Goal: Communication & Community: Answer question/provide support

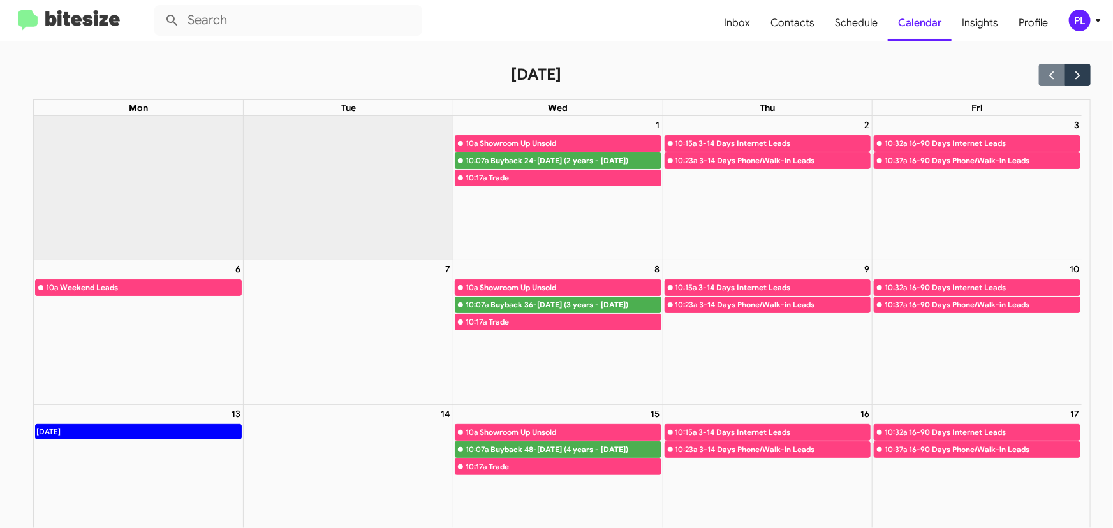
click at [1093, 20] on icon at bounding box center [1098, 20] width 15 height 15
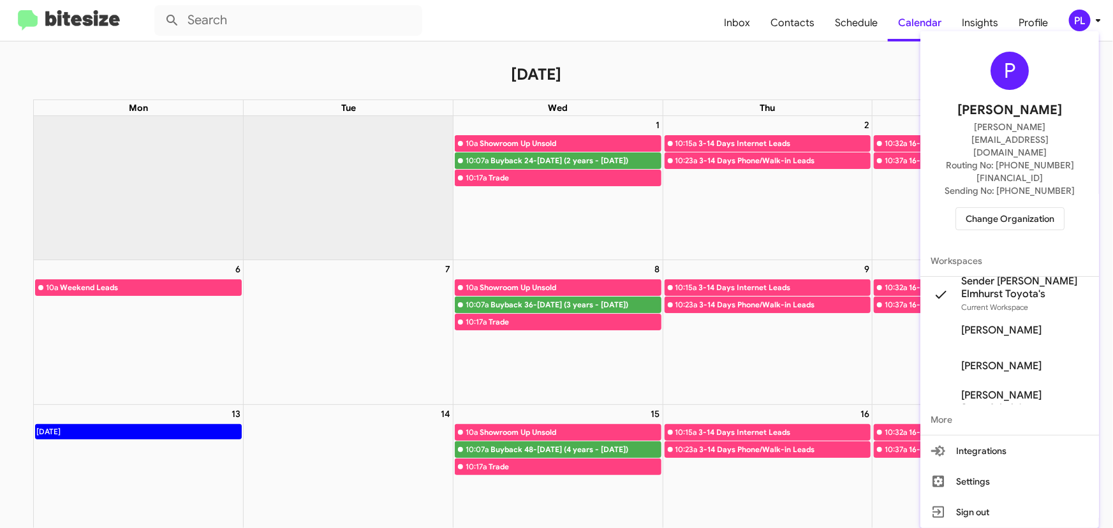
click at [1023, 208] on span "Change Organization" at bounding box center [1010, 219] width 89 height 22
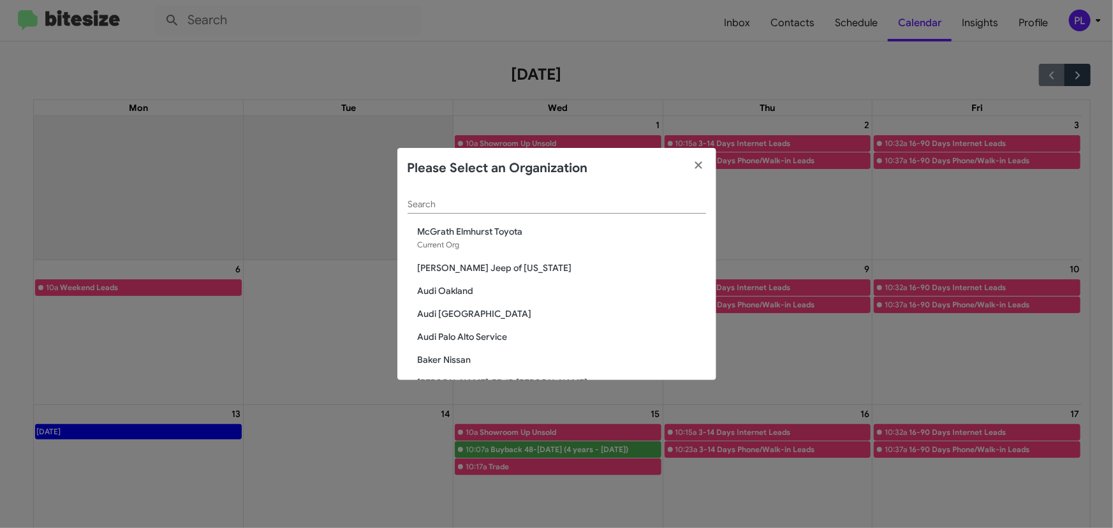
click at [563, 209] on input "Search" at bounding box center [557, 205] width 298 height 10
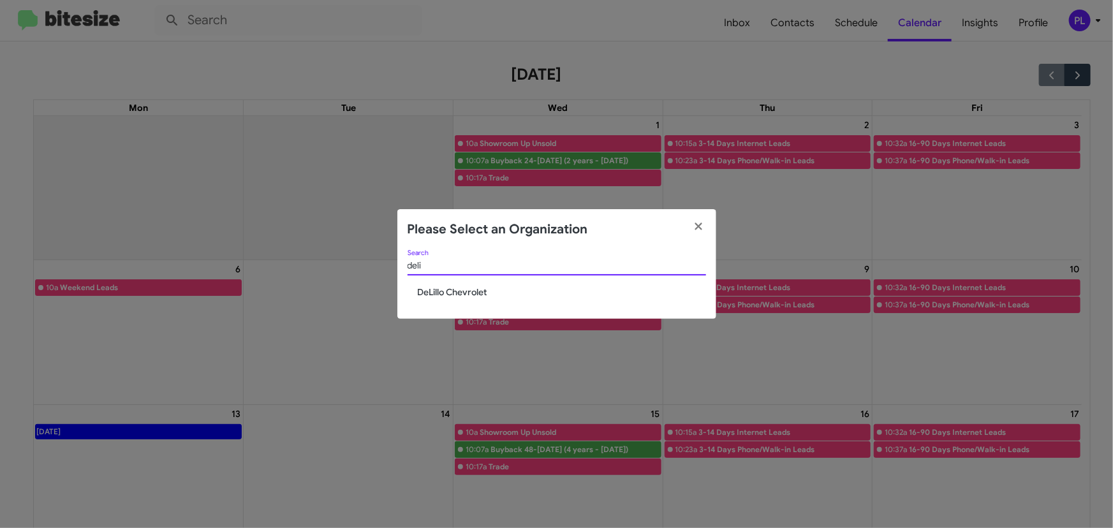
type input "deli"
click at [464, 293] on span "DeLillo Chevrolet" at bounding box center [562, 292] width 288 height 13
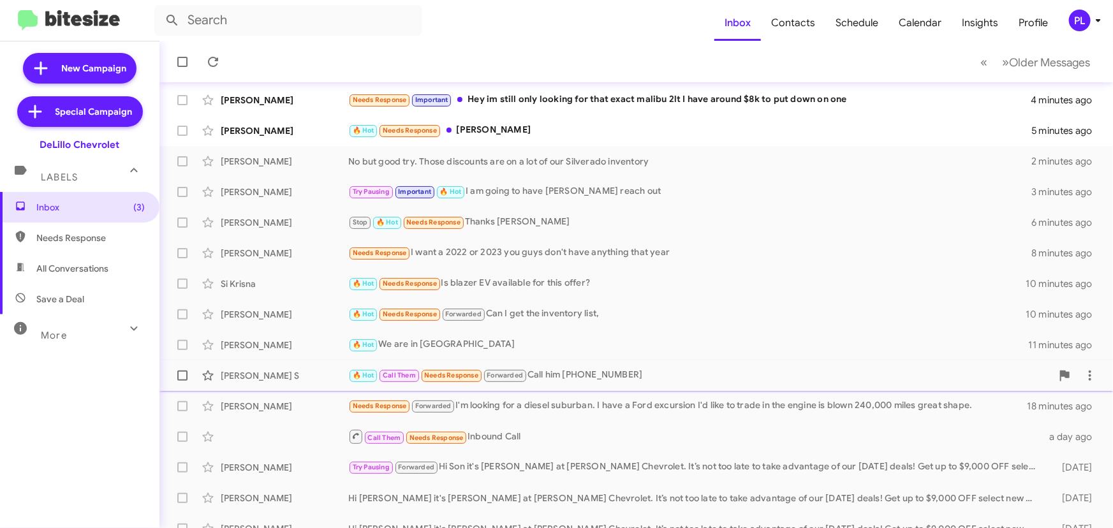
scroll to position [115, 0]
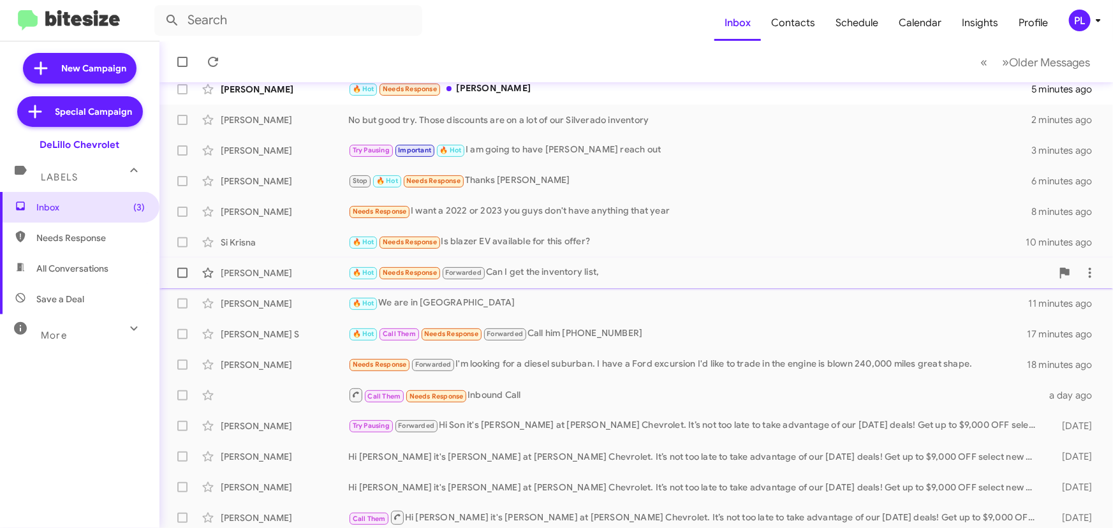
click at [532, 279] on div "🔥 Hot Needs Response Forwarded Can I get the inventory list," at bounding box center [699, 272] width 703 height 15
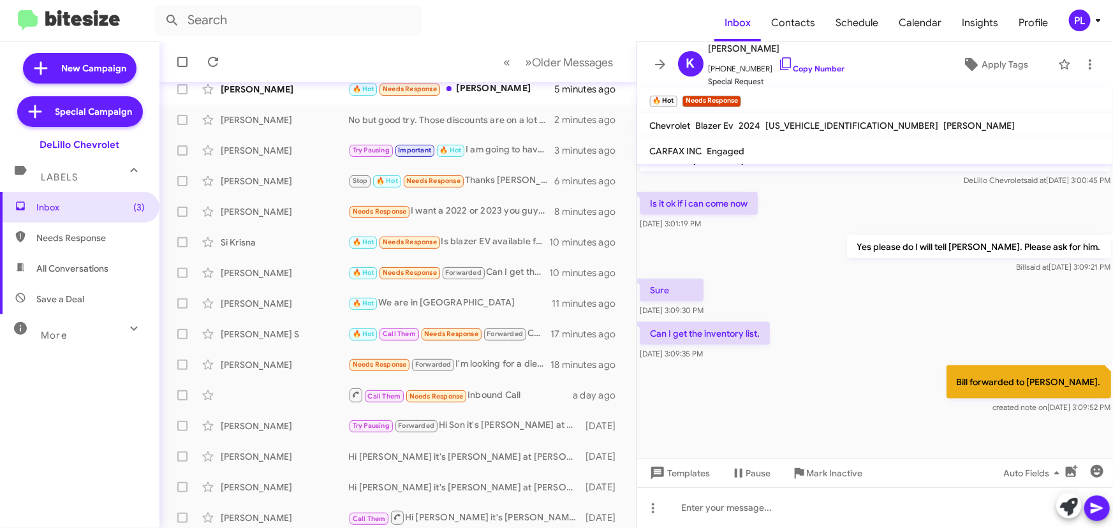
scroll to position [814, 0]
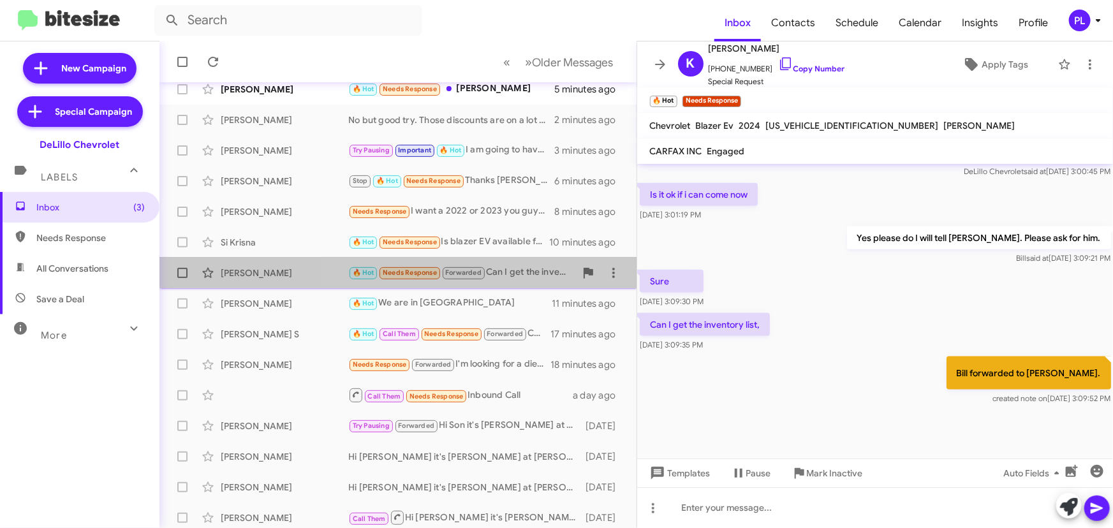
click at [508, 267] on div "🔥 Hot Needs Response Forwarded Can I get the inventory list," at bounding box center [461, 272] width 227 height 15
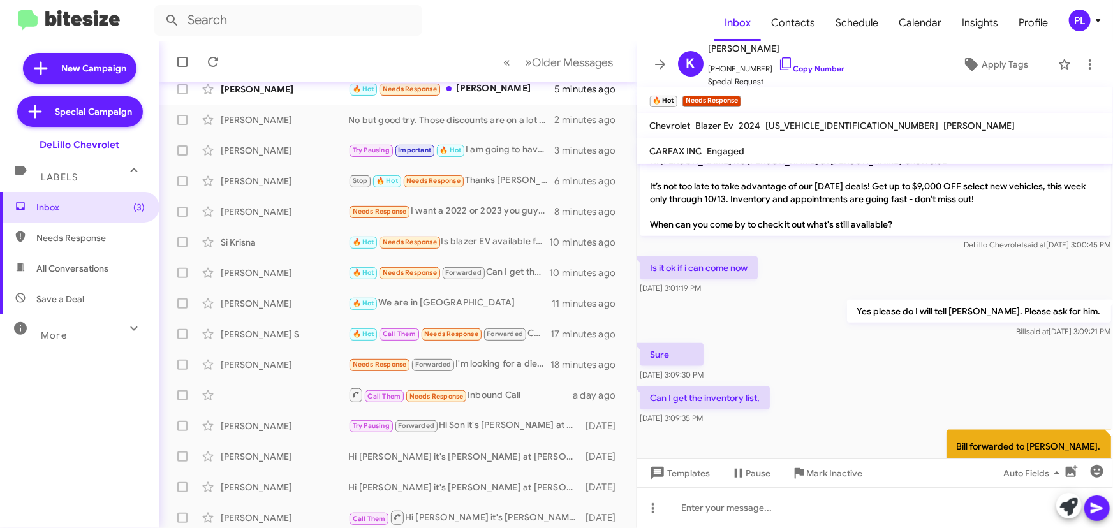
scroll to position [640, 0]
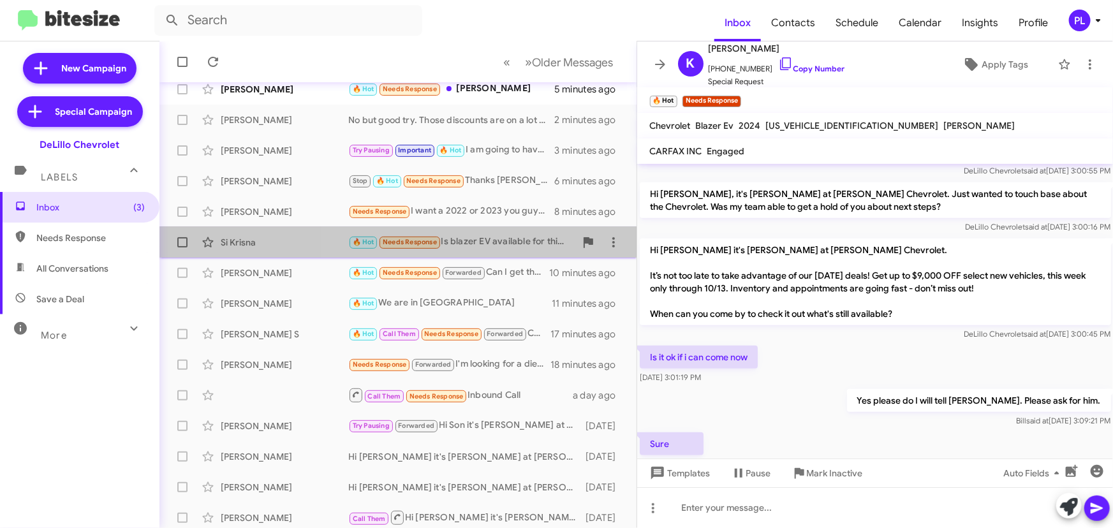
click at [519, 246] on div "🔥 Hot Needs Response Is blazer EV available for this offer?" at bounding box center [461, 242] width 227 height 15
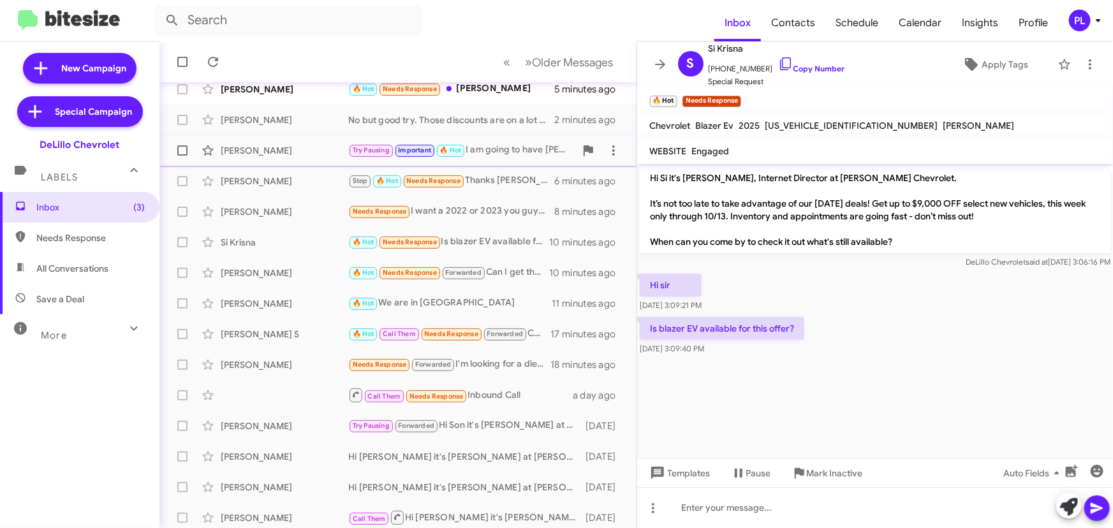
click at [497, 155] on div "Try Pausing Important 🔥 Hot I am going to have [PERSON_NAME] reach out" at bounding box center [461, 150] width 227 height 15
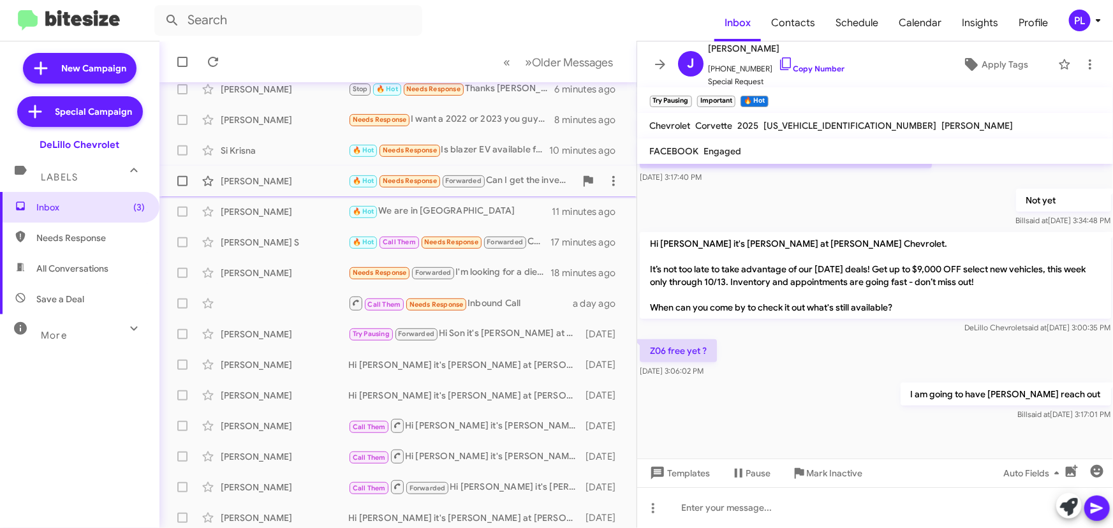
scroll to position [212, 0]
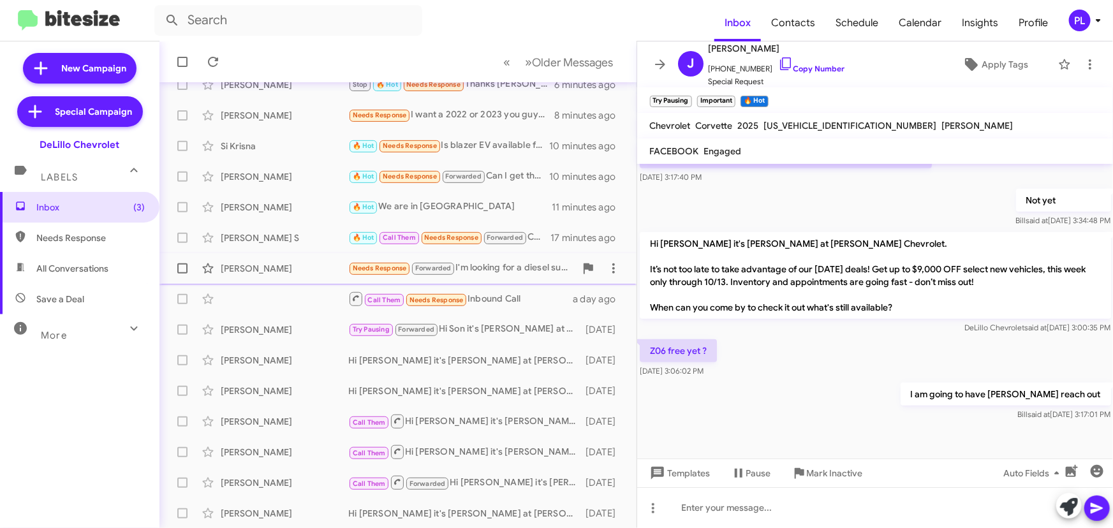
click at [490, 264] on div "Needs Response Forwarded I'm looking for a diesel suburban. I have a Ford excur…" at bounding box center [461, 268] width 227 height 15
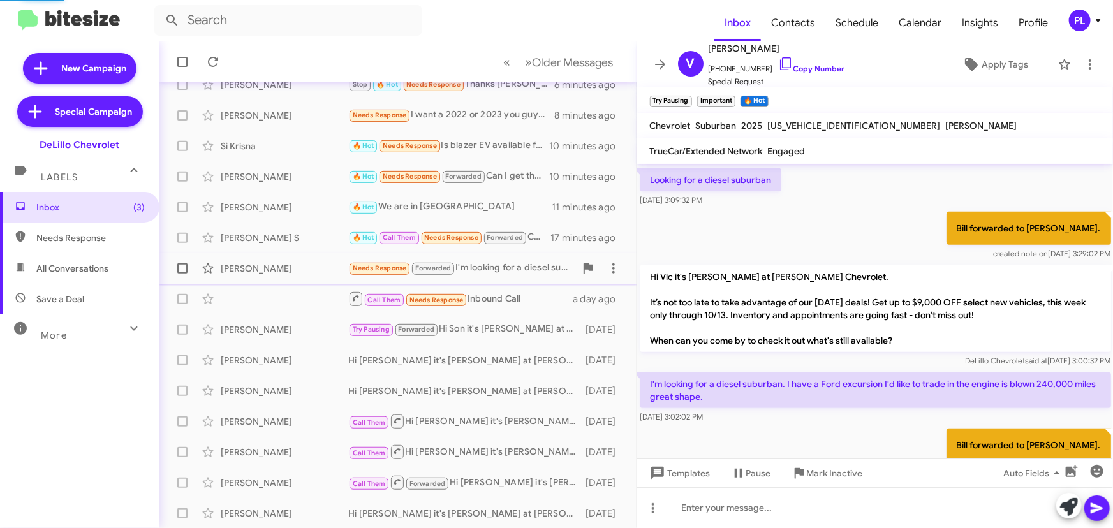
scroll to position [438, 0]
